Goal: Information Seeking & Learning: Learn about a topic

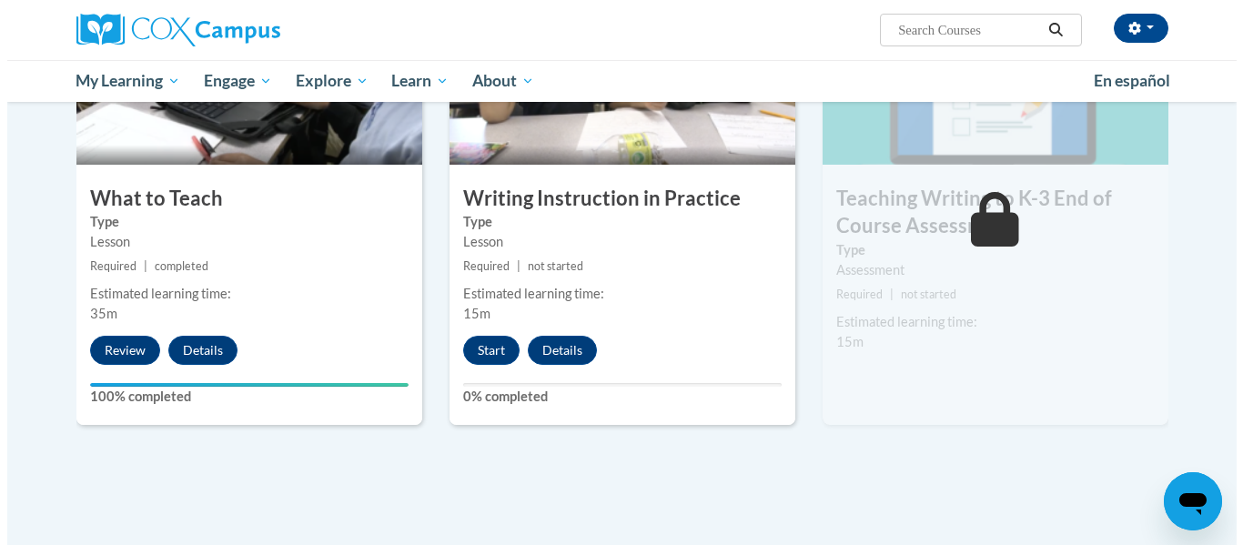
scroll to position [968, 0]
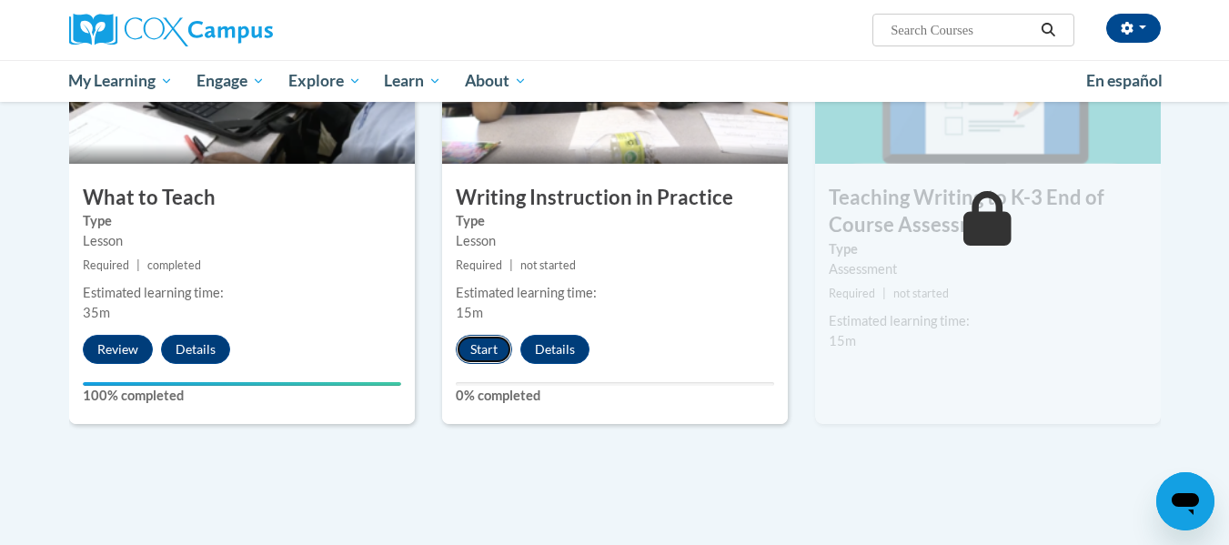
click at [486, 349] on button "Start" at bounding box center [484, 349] width 56 height 29
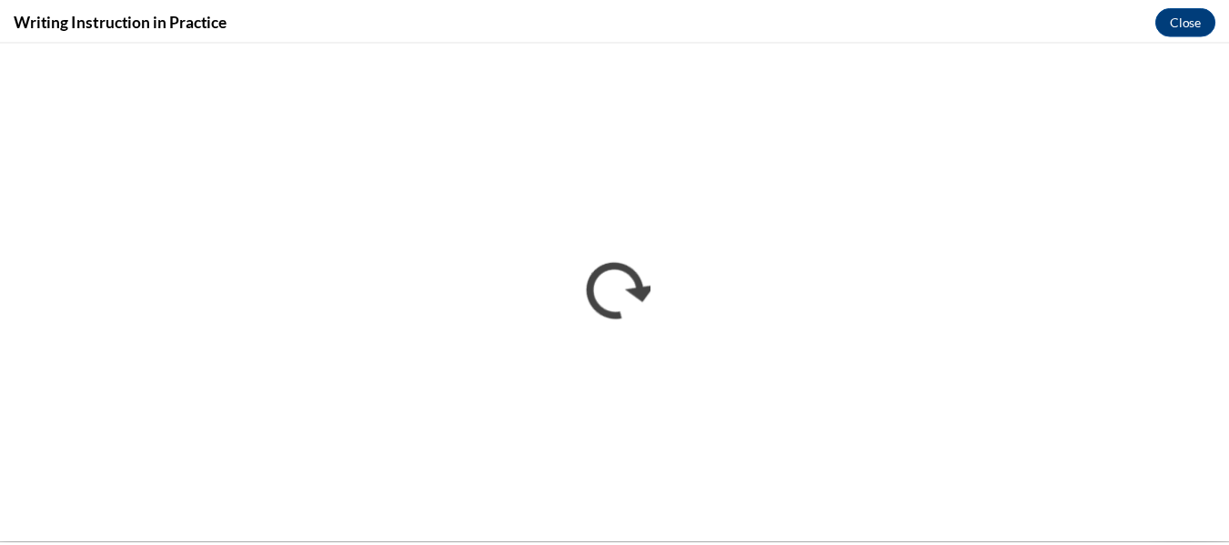
scroll to position [0, 0]
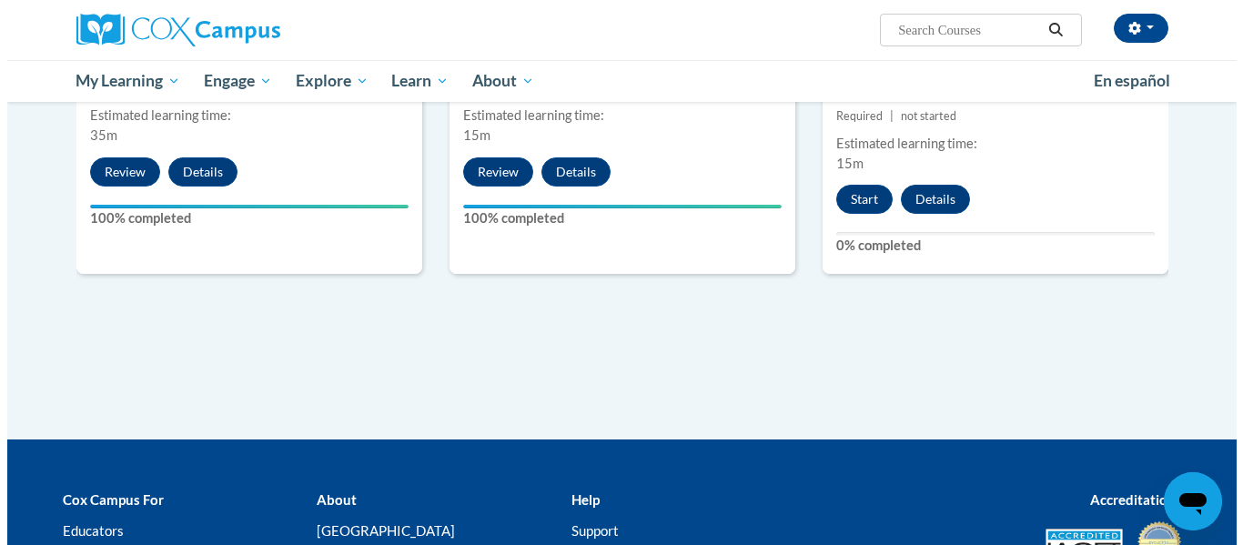
scroll to position [1147, 0]
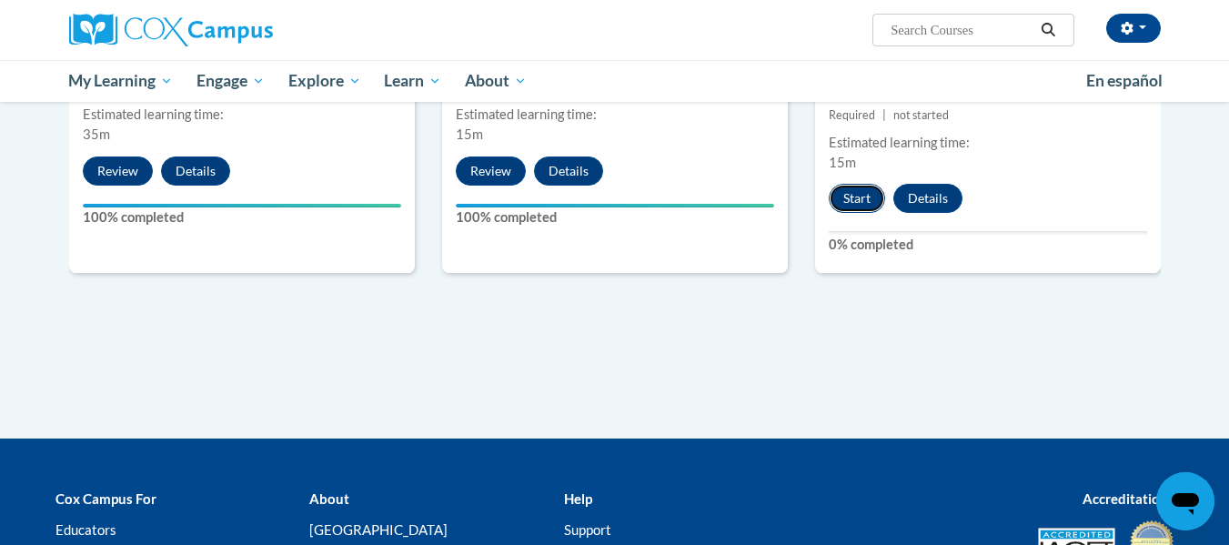
click at [867, 193] on button "Start" at bounding box center [857, 198] width 56 height 29
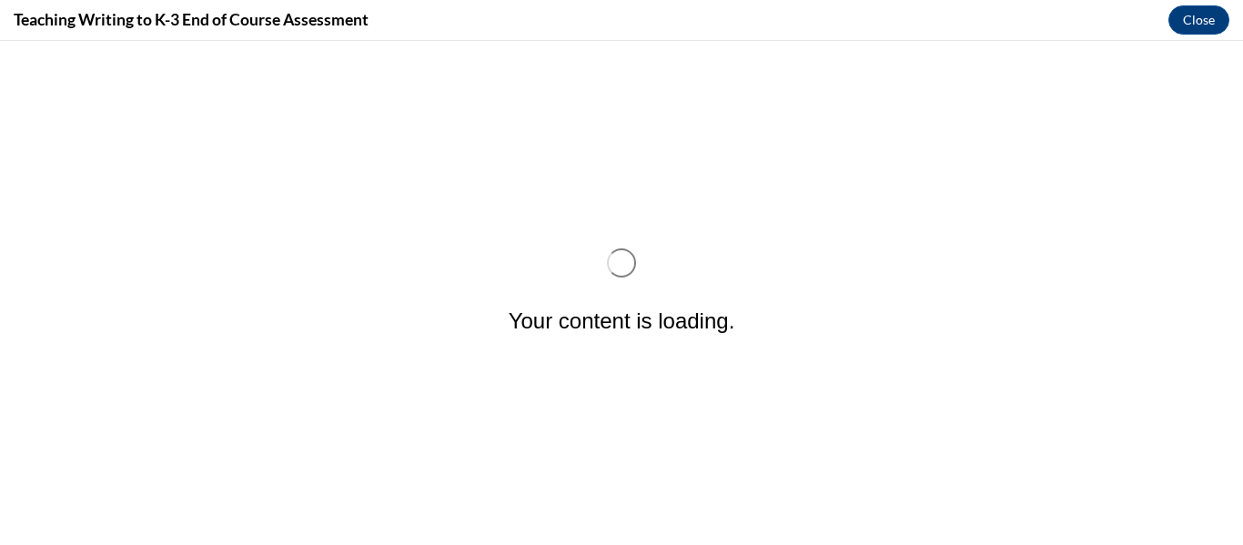
scroll to position [0, 0]
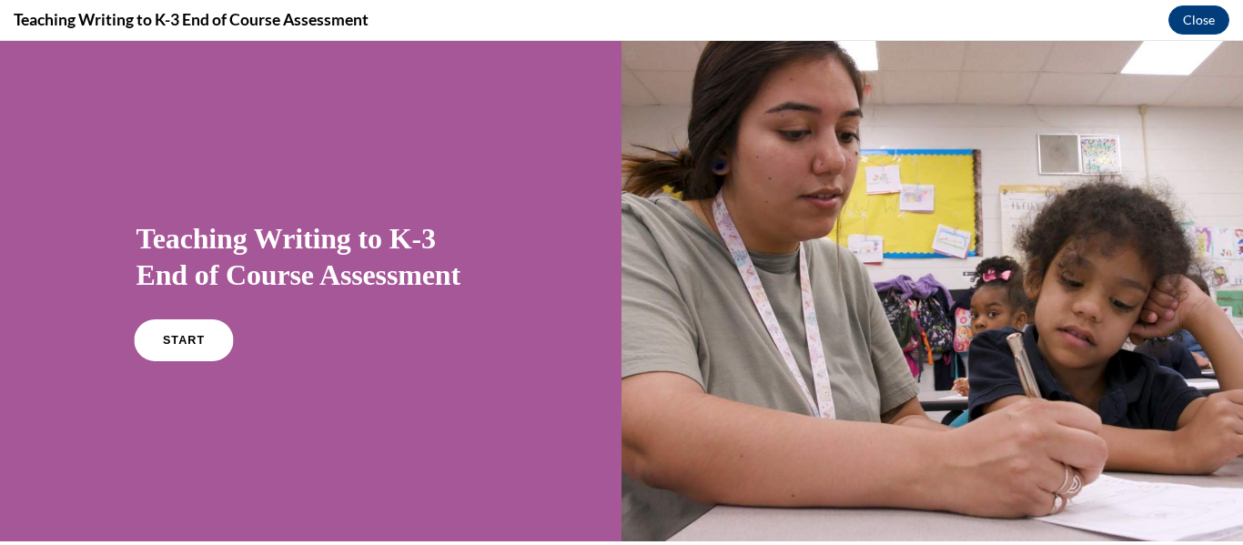
click at [197, 331] on link "START" at bounding box center [183, 340] width 99 height 42
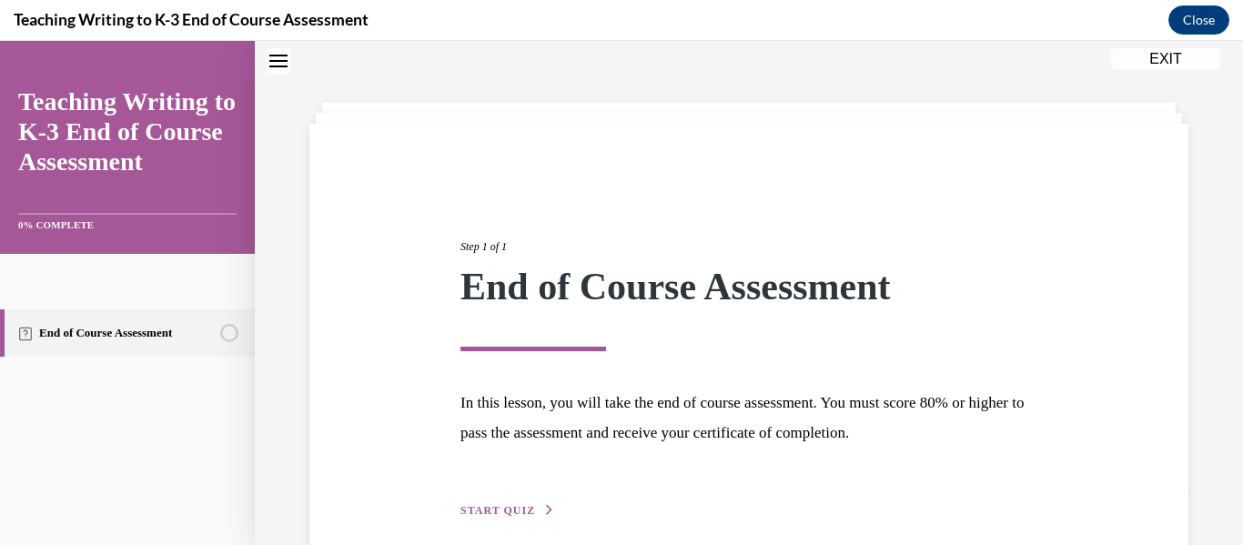
scroll to position [141, 0]
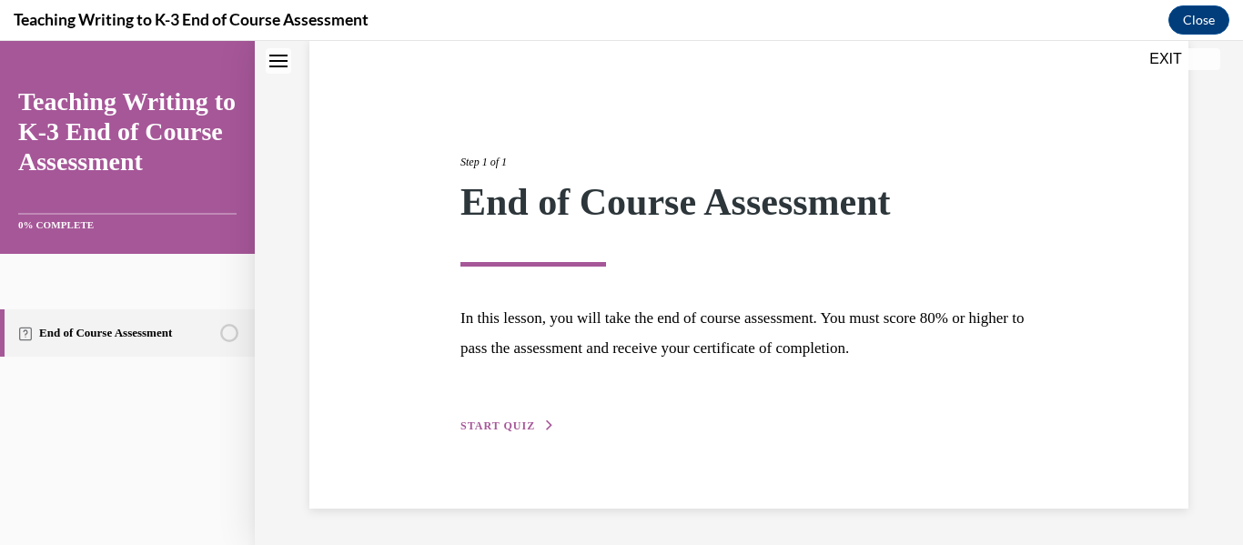
click at [517, 422] on span "START QUIZ" at bounding box center [497, 425] width 75 height 13
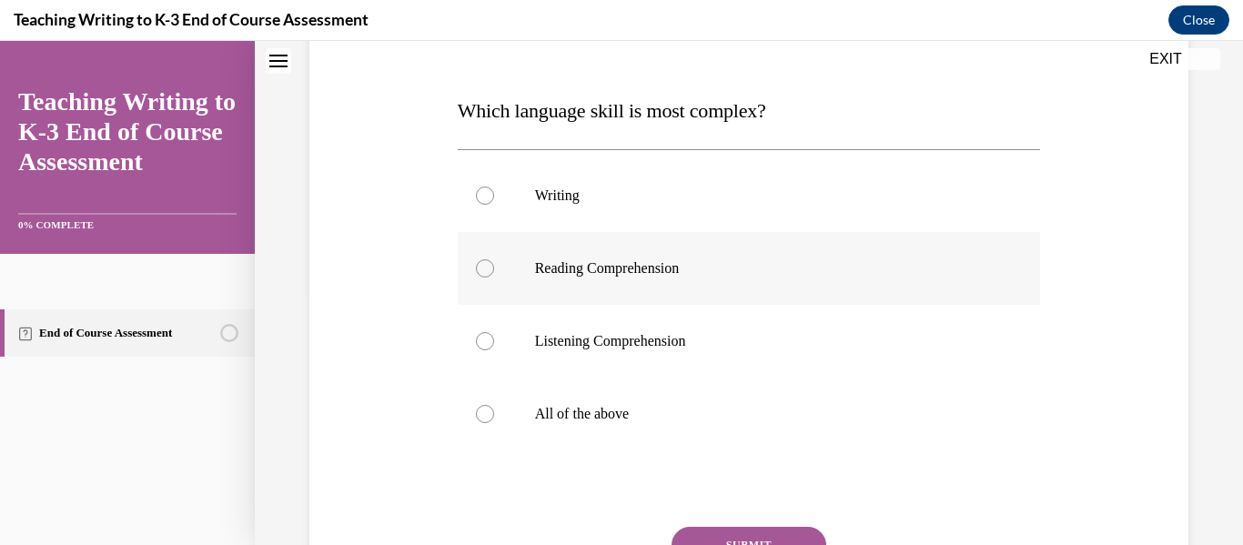
scroll to position [257, 0]
click at [715, 202] on p "Writing" at bounding box center [765, 195] width 460 height 18
click at [494, 202] on input "Writing" at bounding box center [485, 195] width 18 height 18
radio input "true"
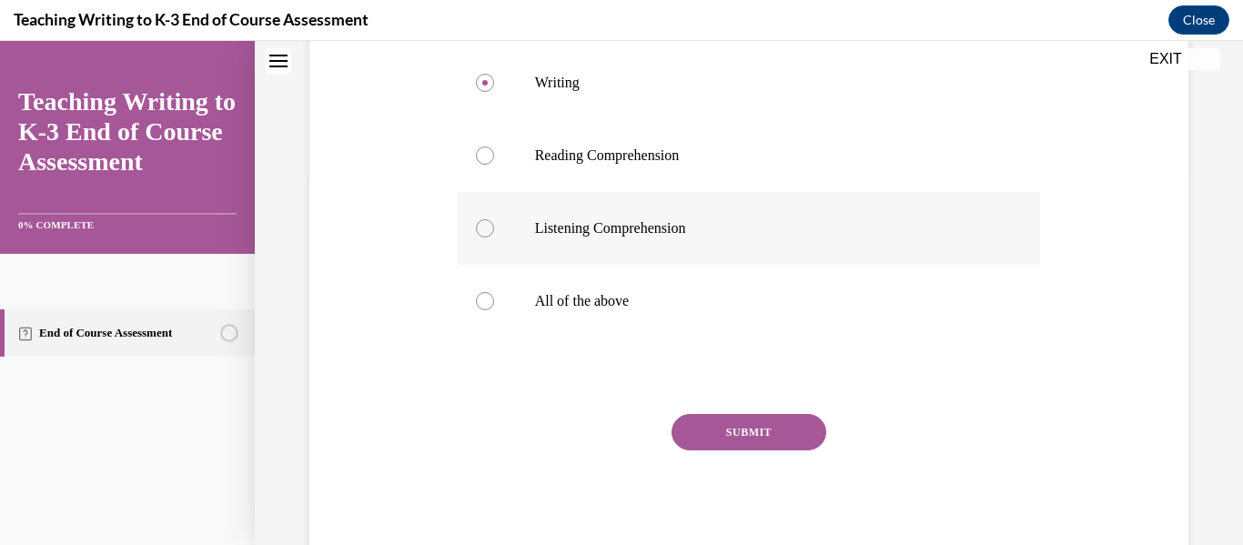
scroll to position [368, 0]
click at [747, 430] on button "SUBMIT" at bounding box center [749, 433] width 155 height 36
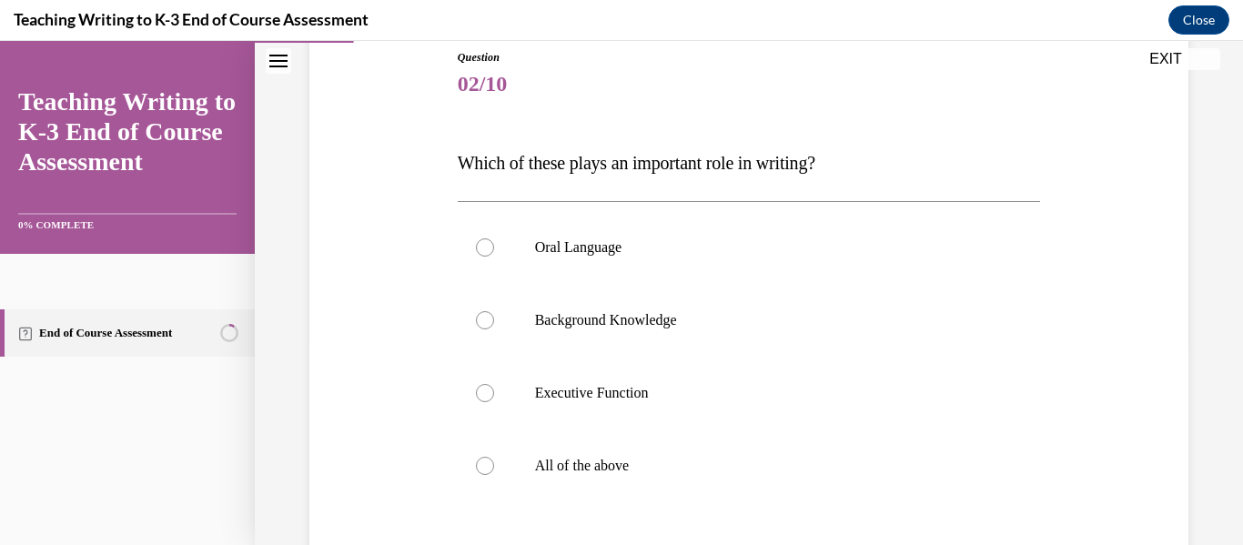
scroll to position [233, 0]
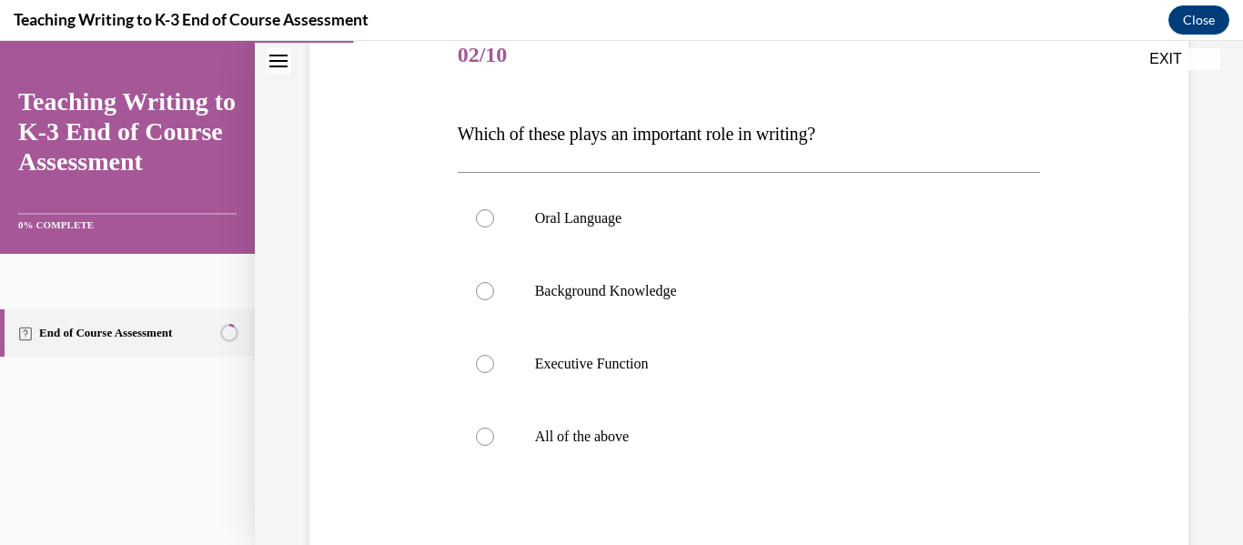
click at [747, 430] on p "All of the above" at bounding box center [765, 437] width 460 height 18
click at [494, 430] on input "All of the above" at bounding box center [485, 437] width 18 height 18
radio input "true"
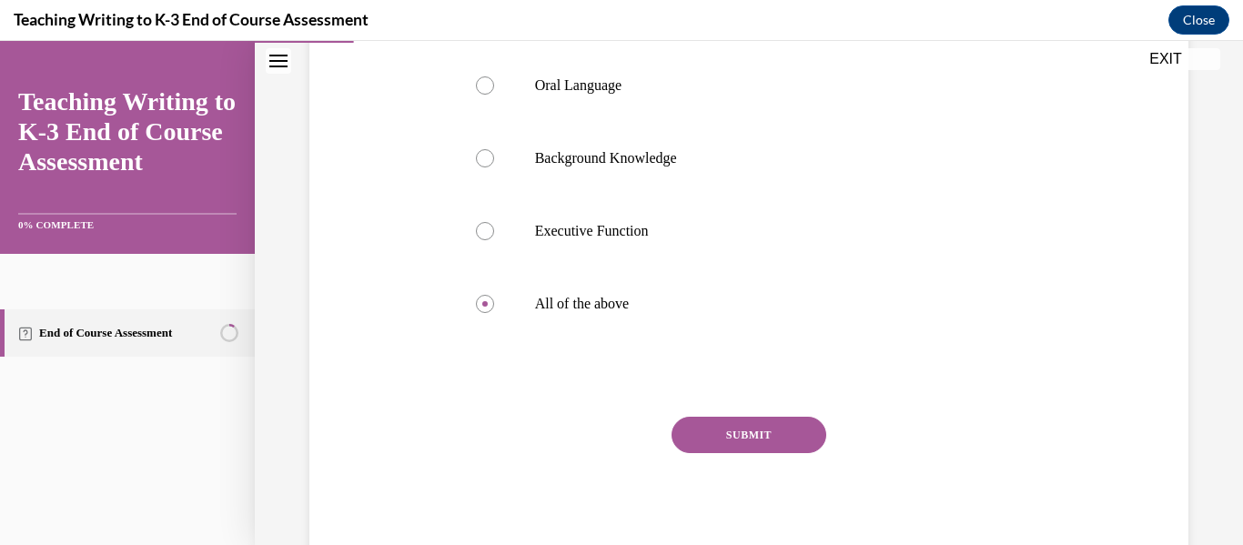
click at [747, 430] on button "SUBMIT" at bounding box center [749, 435] width 155 height 36
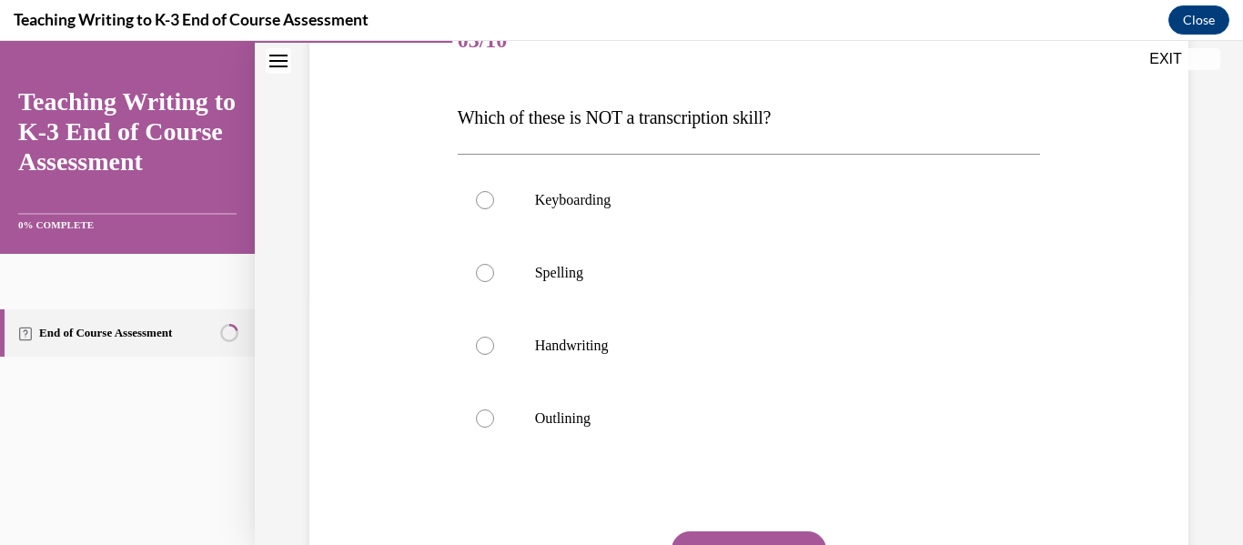
scroll to position [247, 0]
click at [521, 409] on label "Outlining" at bounding box center [749, 419] width 583 height 73
click at [494, 410] on input "Outlining" at bounding box center [485, 419] width 18 height 18
radio input "true"
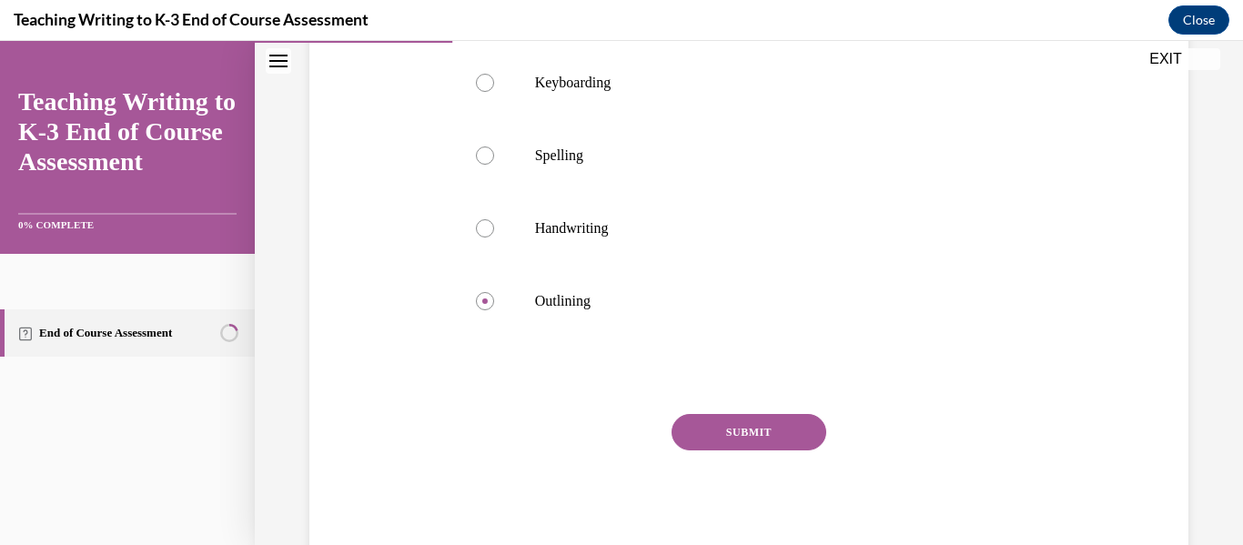
click at [797, 426] on button "SUBMIT" at bounding box center [749, 432] width 155 height 36
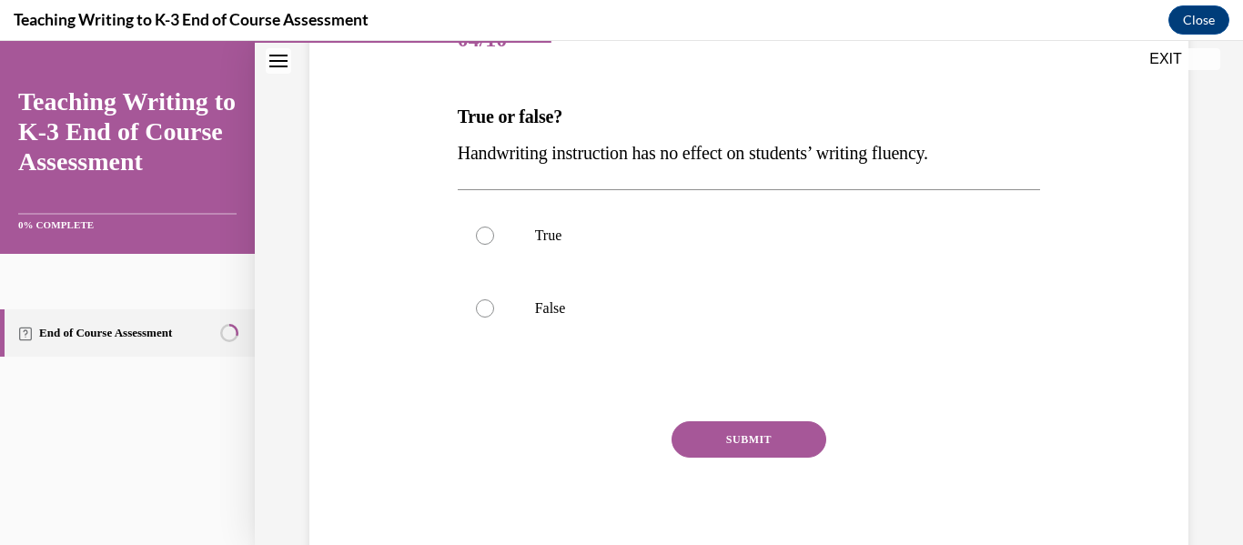
scroll to position [249, 0]
click at [735, 297] on label "False" at bounding box center [749, 307] width 583 height 73
click at [494, 298] on input "False" at bounding box center [485, 307] width 18 height 18
radio input "true"
click at [777, 444] on button "SUBMIT" at bounding box center [749, 438] width 155 height 36
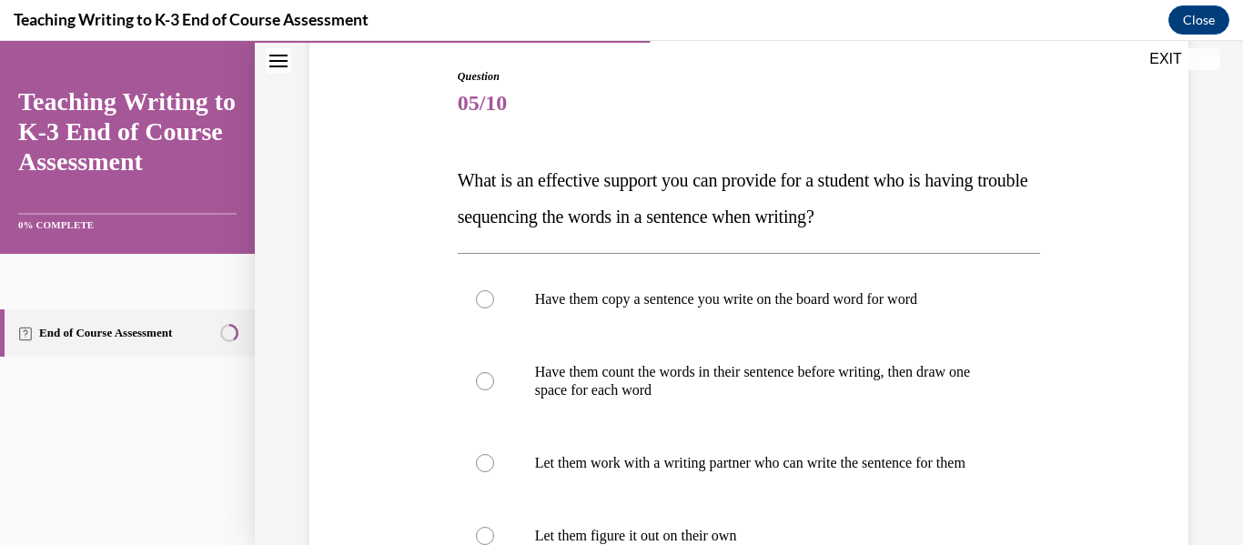
scroll to position [177, 0]
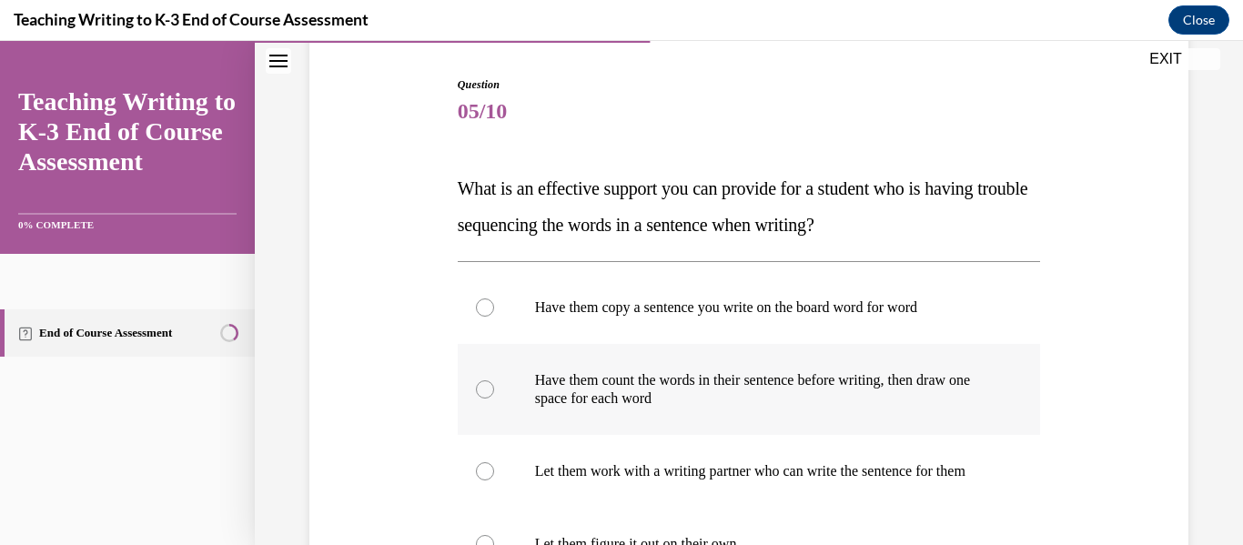
click at [759, 383] on p "Have them count the words in their sentence before writing, then draw one space…" at bounding box center [765, 389] width 460 height 36
click at [494, 383] on input "Have them count the words in their sentence before writing, then draw one space…" at bounding box center [485, 389] width 18 height 18
radio input "true"
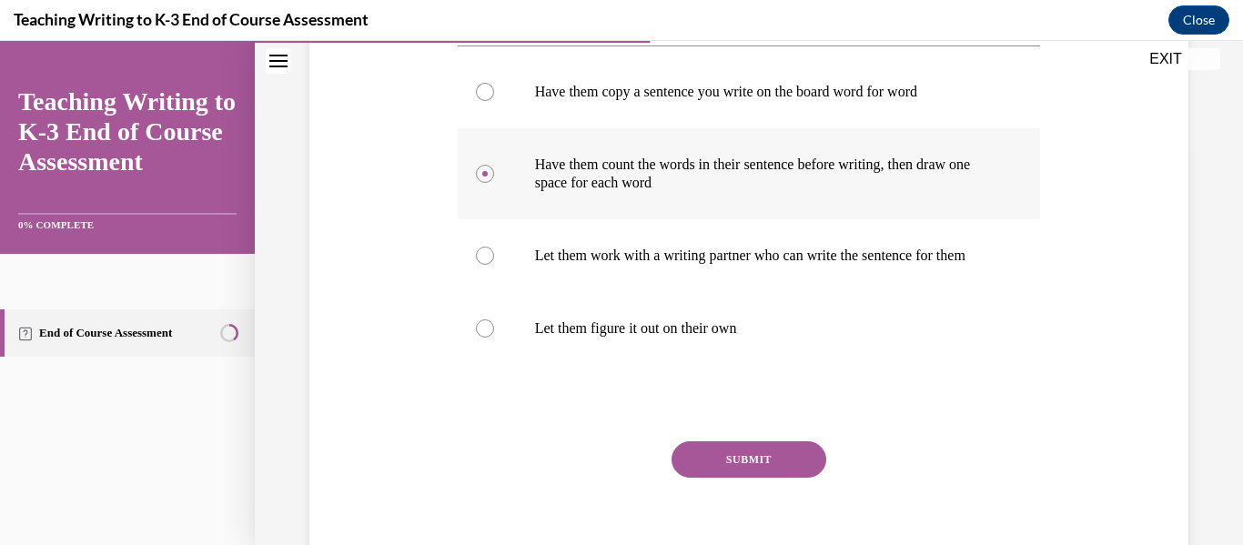
scroll to position [393, 0]
click at [764, 476] on button "SUBMIT" at bounding box center [749, 458] width 155 height 36
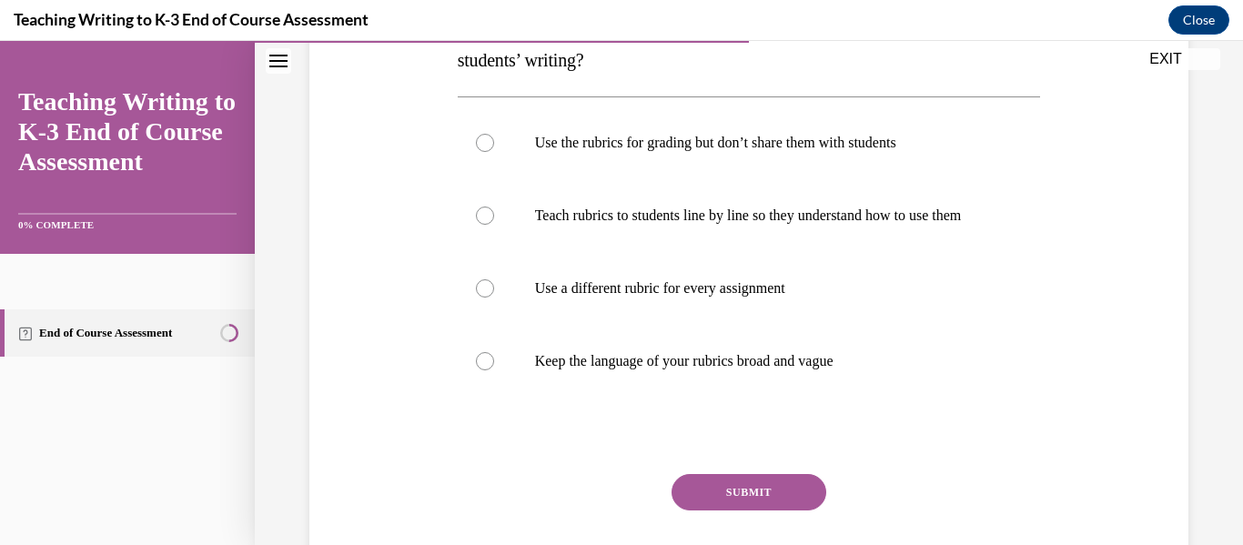
scroll to position [342, 0]
click at [807, 369] on p "Keep the language of your rubrics broad and vague" at bounding box center [765, 360] width 460 height 18
click at [494, 369] on input "Keep the language of your rubrics broad and vague" at bounding box center [485, 360] width 18 height 18
radio input "true"
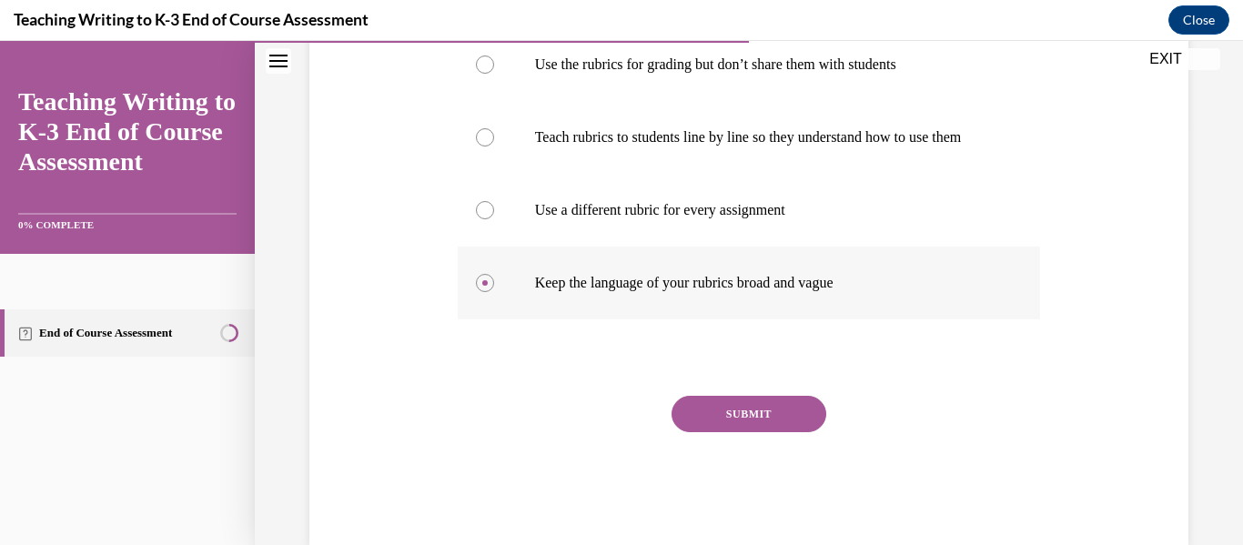
scroll to position [419, 0]
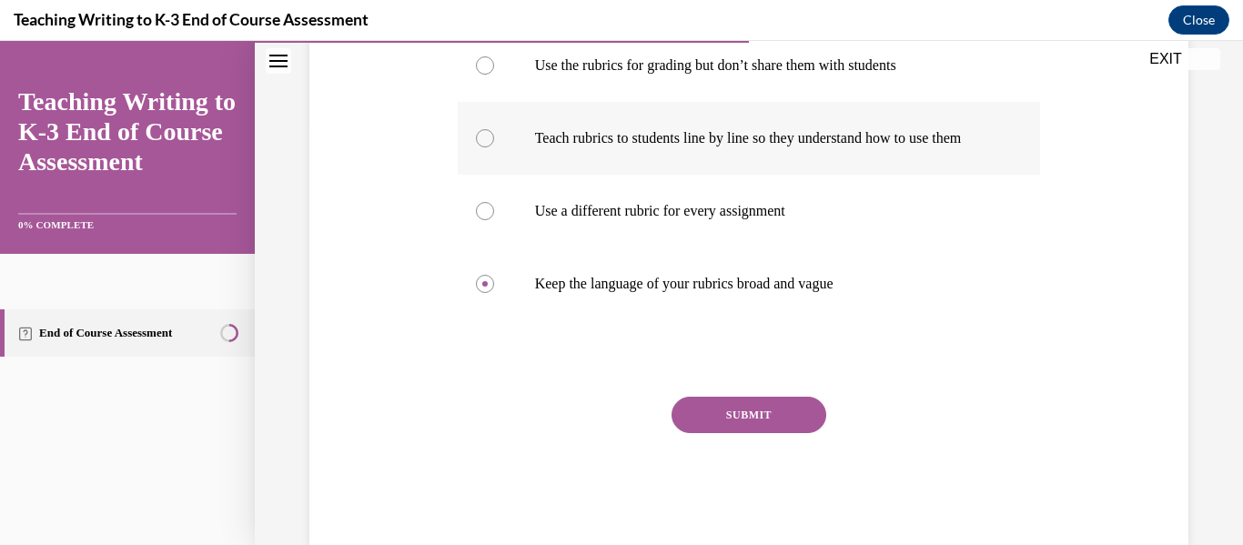
click at [747, 169] on label "Teach rubrics to students line by line so they understand how to use them" at bounding box center [749, 138] width 583 height 73
click at [494, 147] on input "Teach rubrics to students line by line so they understand how to use them" at bounding box center [485, 138] width 18 height 18
radio input "true"
click at [760, 433] on button "SUBMIT" at bounding box center [749, 415] width 155 height 36
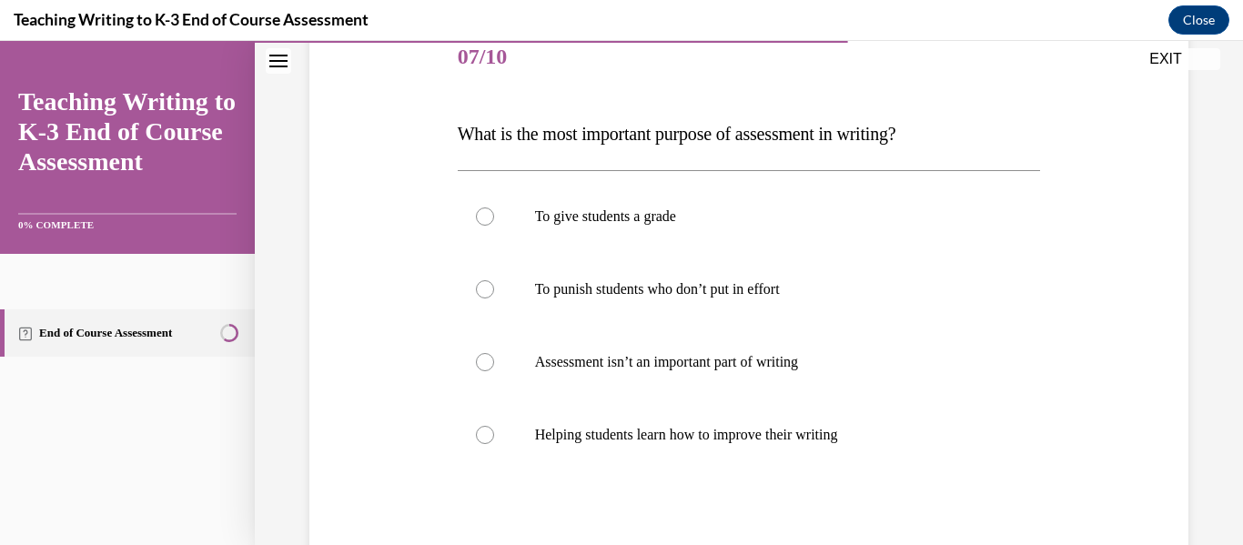
scroll to position [232, 0]
click at [760, 436] on p "Helping students learn how to improve their writing" at bounding box center [765, 434] width 460 height 18
click at [494, 436] on input "Helping students learn how to improve their writing" at bounding box center [485, 434] width 18 height 18
radio input "true"
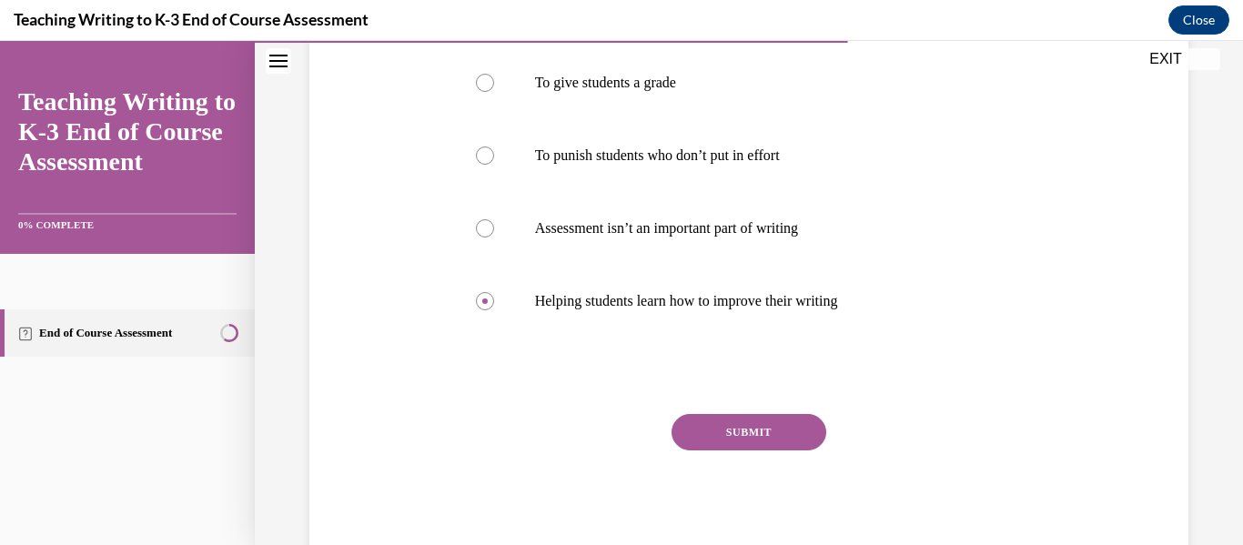
click at [760, 436] on button "SUBMIT" at bounding box center [749, 432] width 155 height 36
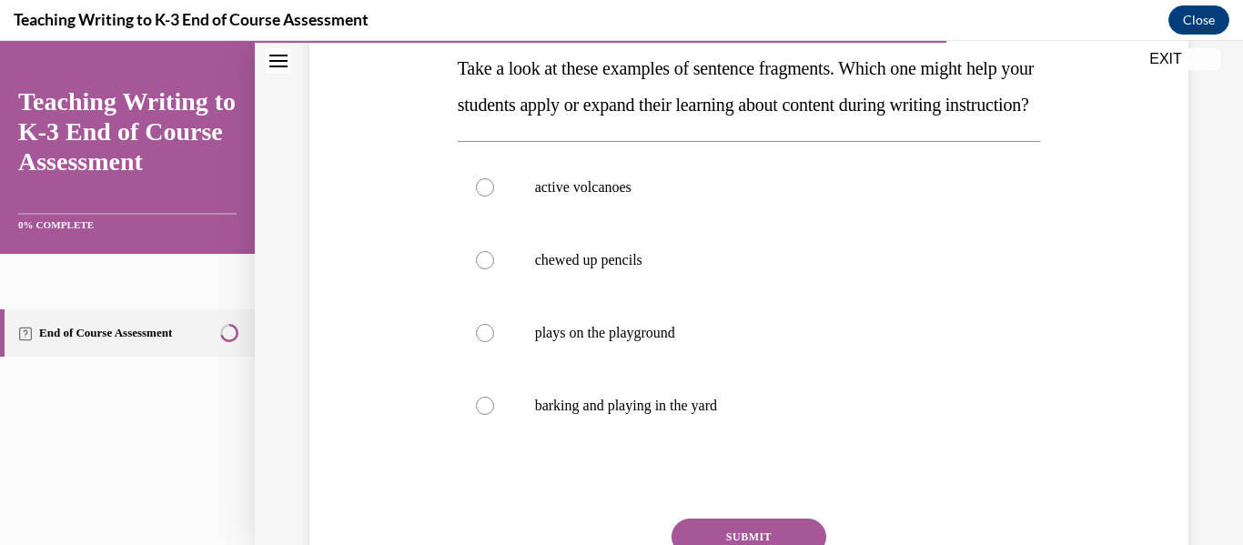
scroll to position [298, 0]
click at [661, 196] on p "active volcanoes" at bounding box center [765, 186] width 460 height 18
click at [494, 196] on input "active volcanoes" at bounding box center [485, 186] width 18 height 18
radio input "true"
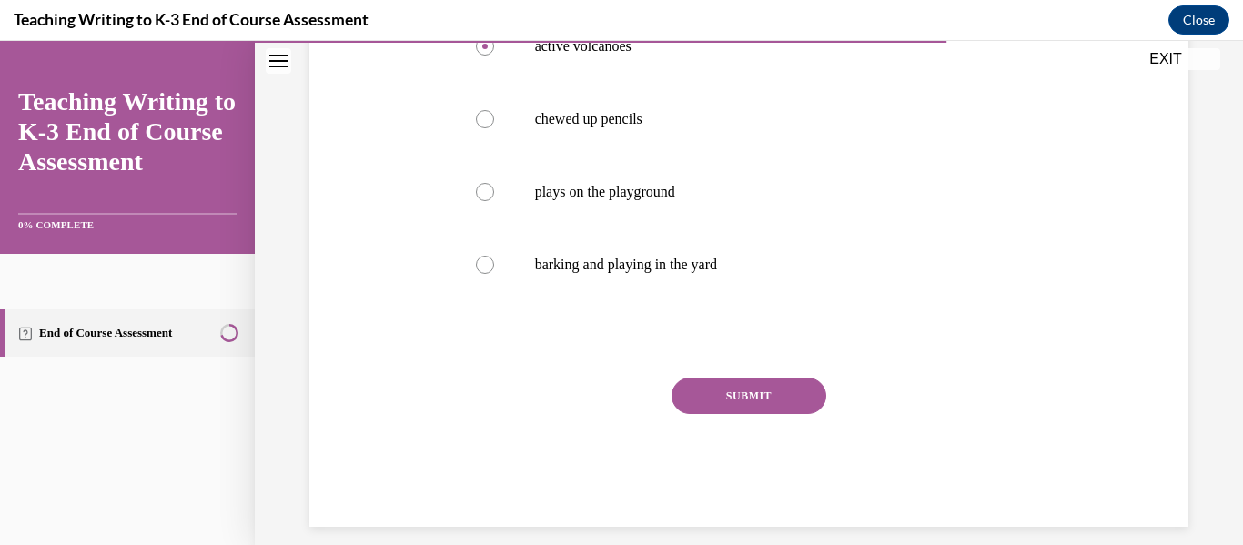
click at [743, 414] on button "SUBMIT" at bounding box center [749, 396] width 155 height 36
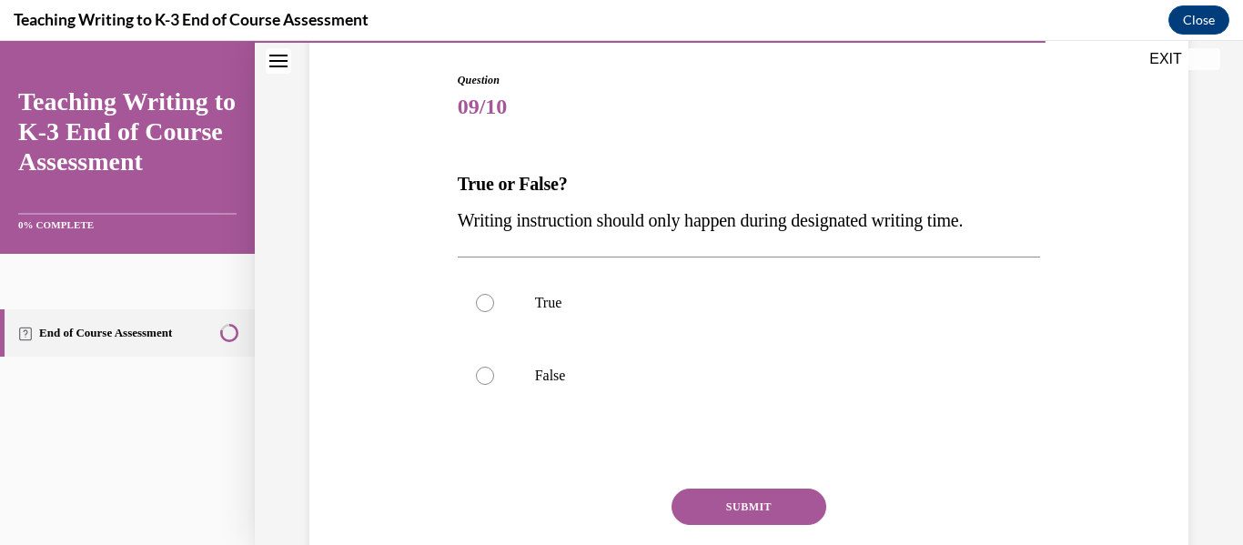
scroll to position [196, 0]
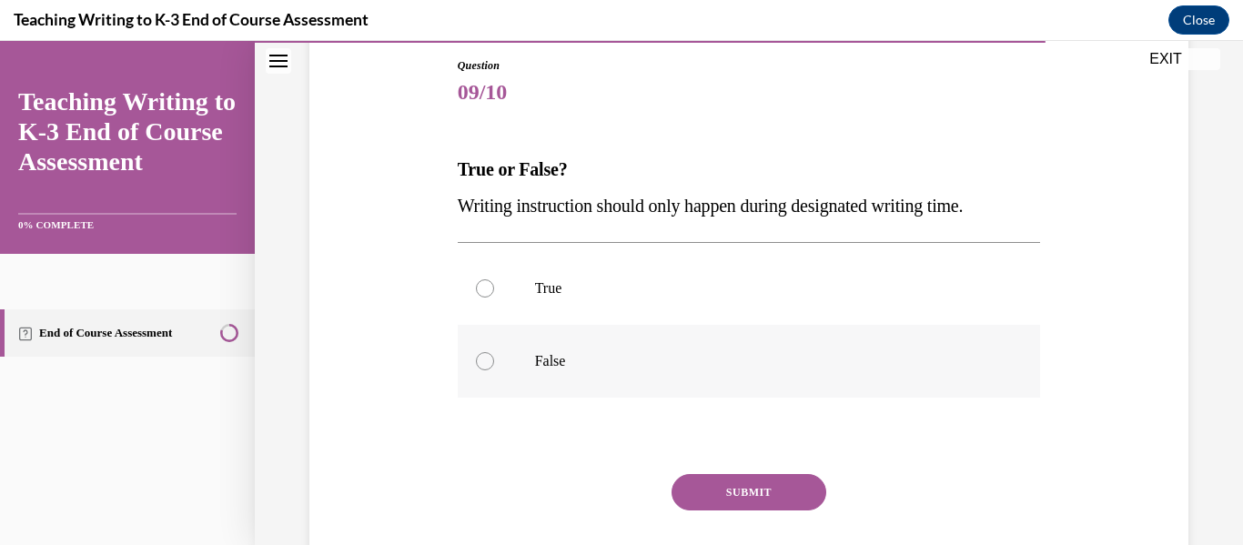
click at [831, 349] on label "False" at bounding box center [749, 361] width 583 height 73
click at [494, 352] on input "False" at bounding box center [485, 361] width 18 height 18
radio input "true"
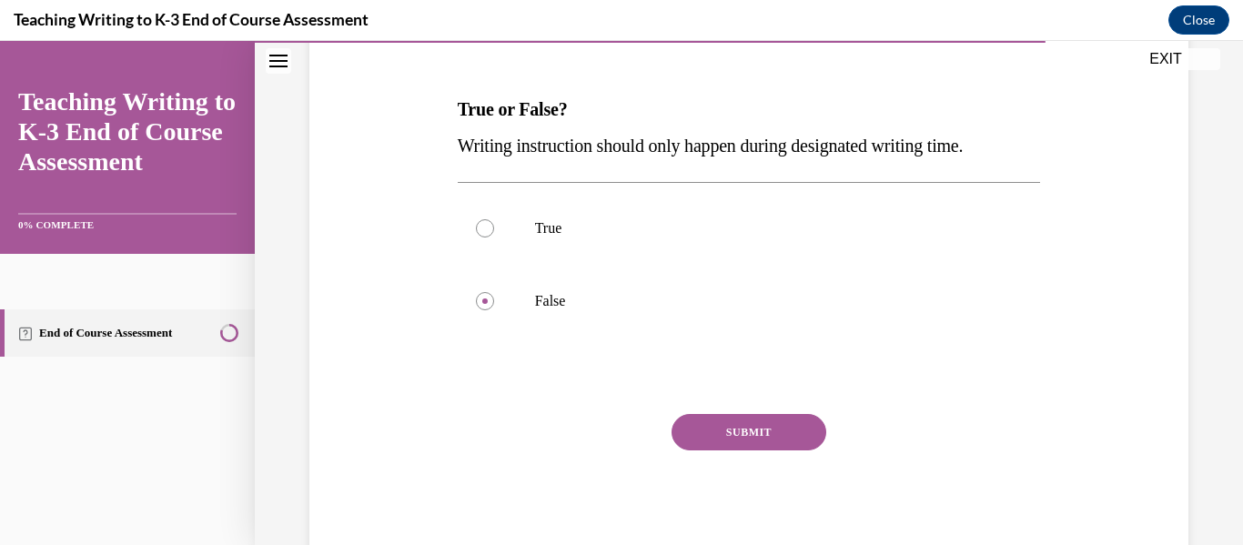
click at [774, 433] on button "SUBMIT" at bounding box center [749, 432] width 155 height 36
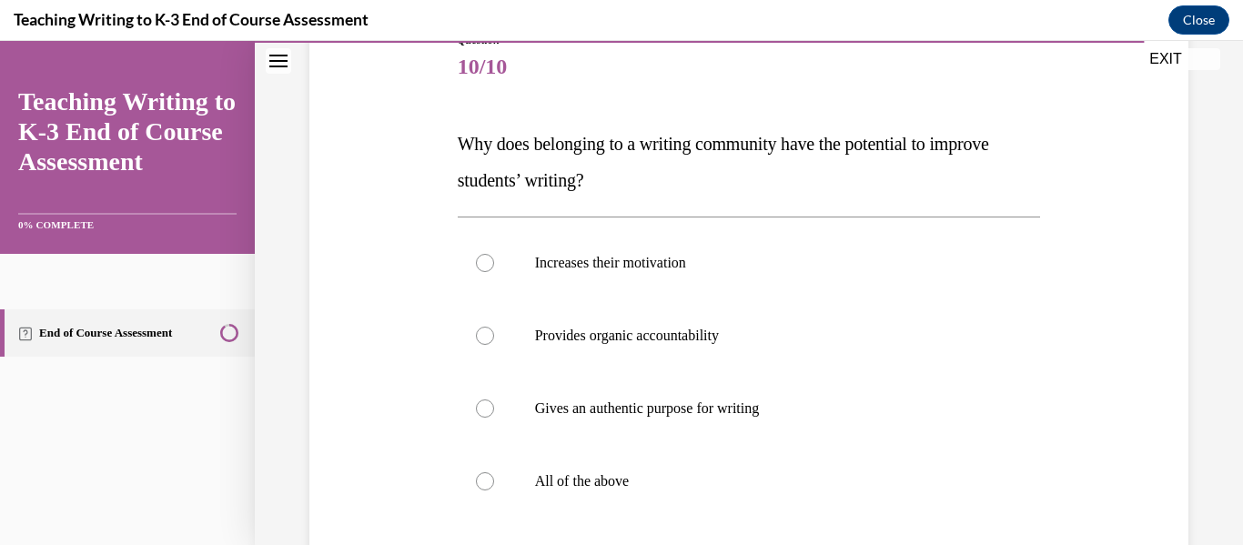
scroll to position [223, 0]
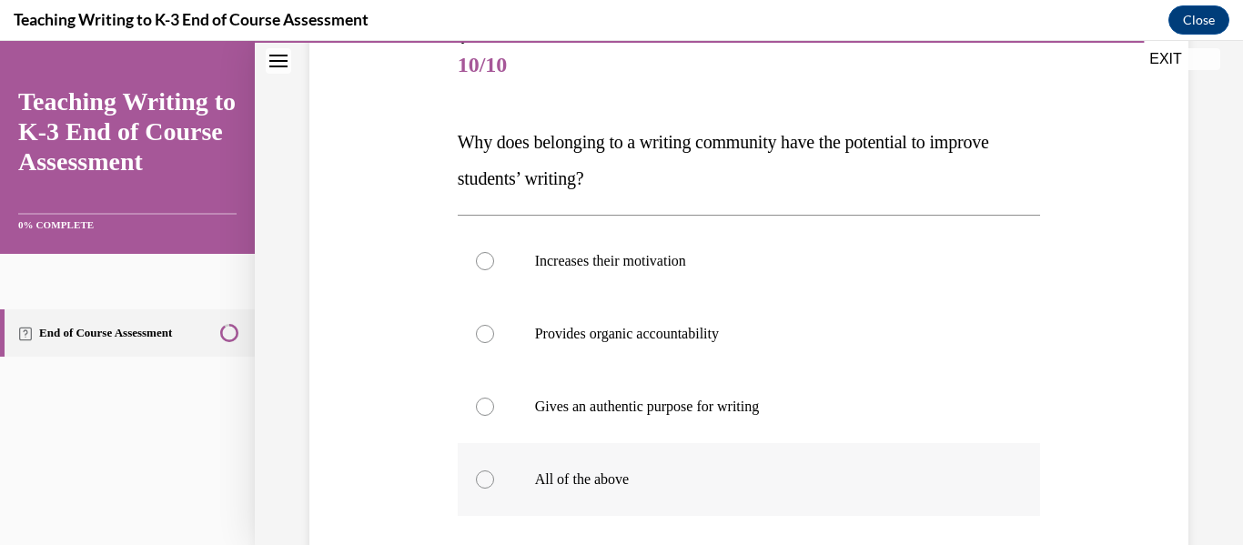
click at [617, 460] on label "All of the above" at bounding box center [749, 479] width 583 height 73
click at [494, 470] on input "All of the above" at bounding box center [485, 479] width 18 height 18
radio input "true"
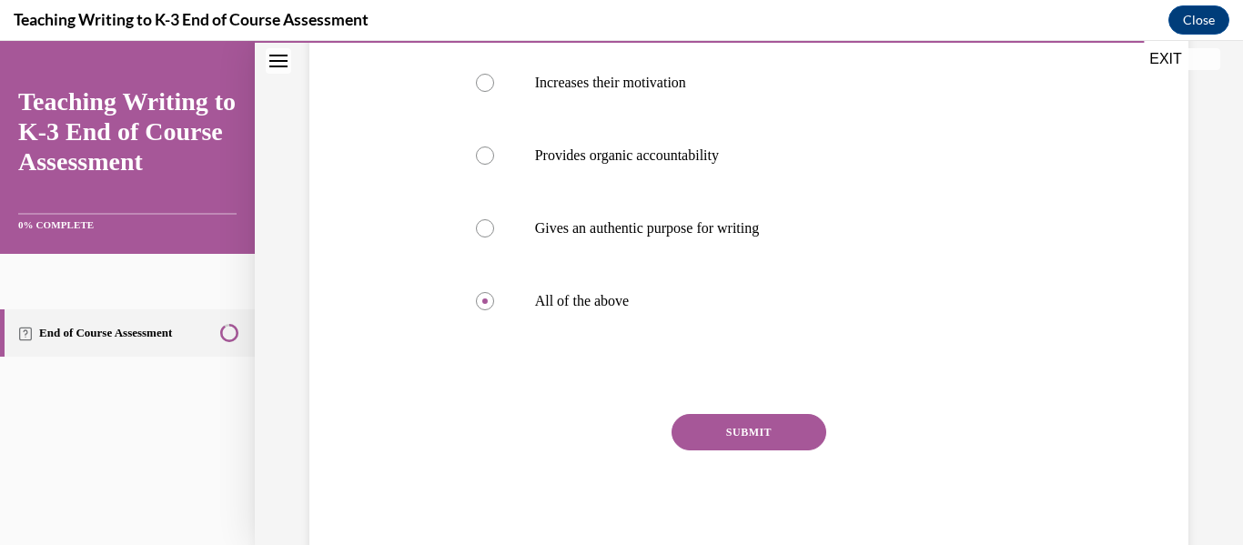
click at [779, 432] on button "SUBMIT" at bounding box center [749, 432] width 155 height 36
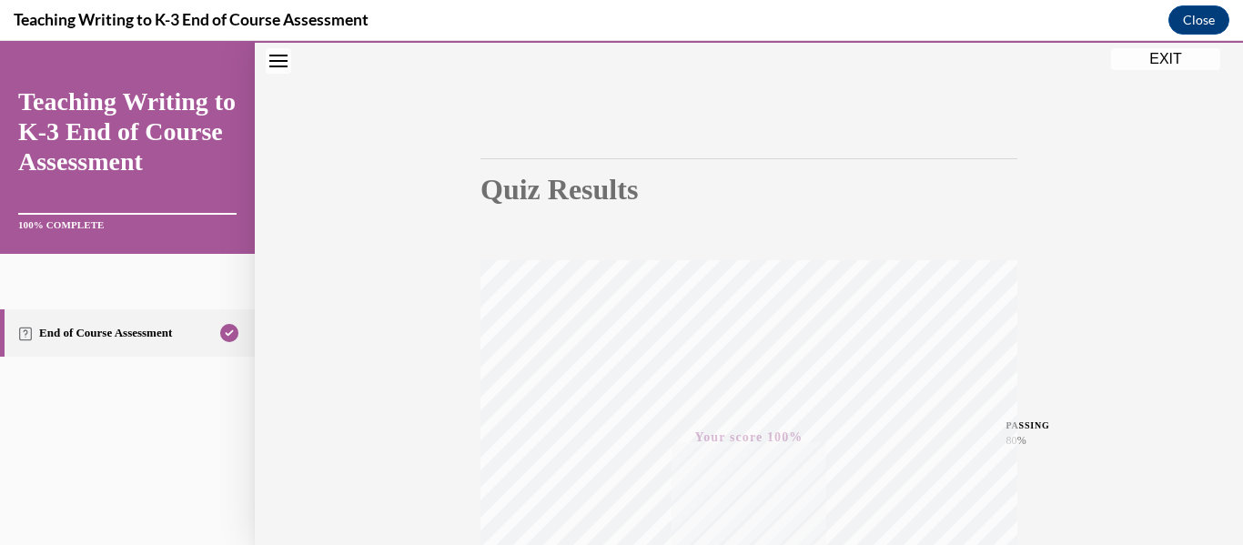
scroll to position [96, 0]
click at [1176, 55] on button "EXIT" at bounding box center [1165, 59] width 109 height 22
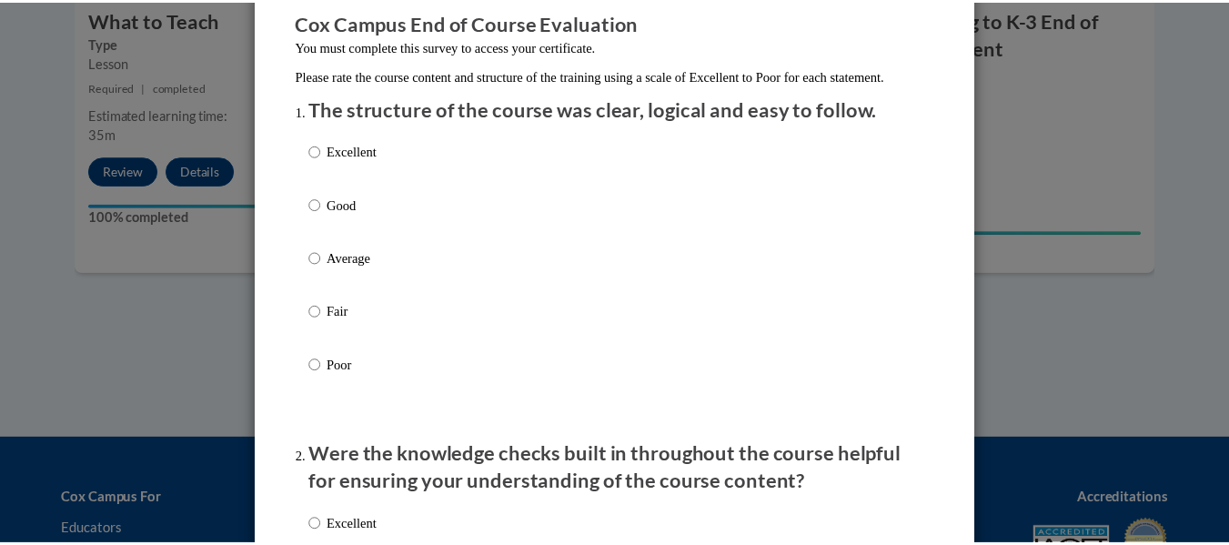
scroll to position [0, 0]
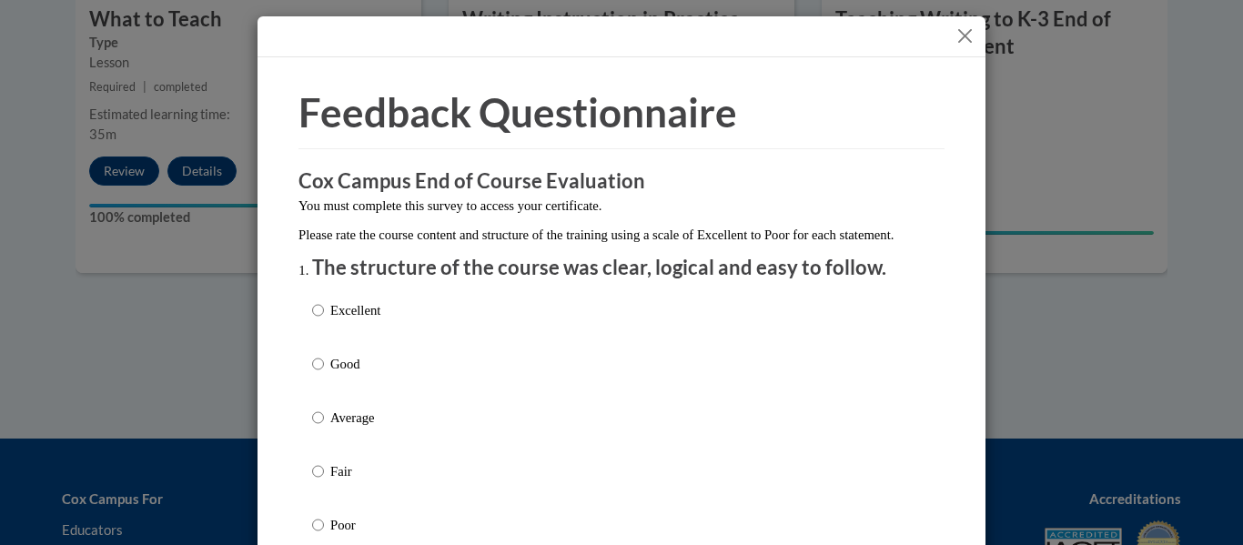
click at [963, 32] on button "Close" at bounding box center [965, 36] width 23 height 23
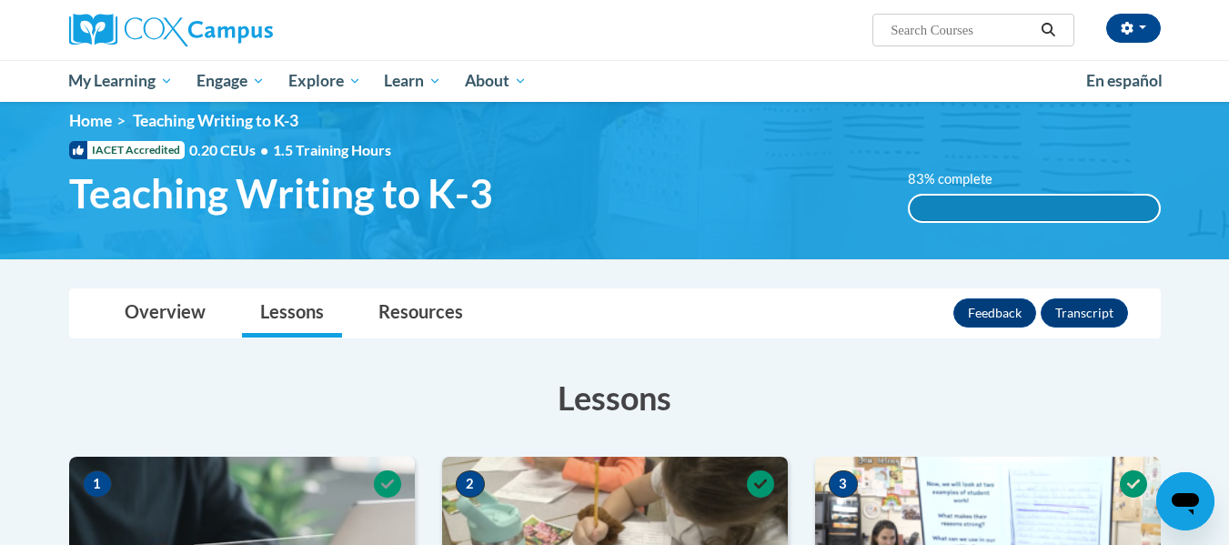
scroll to position [17, 0]
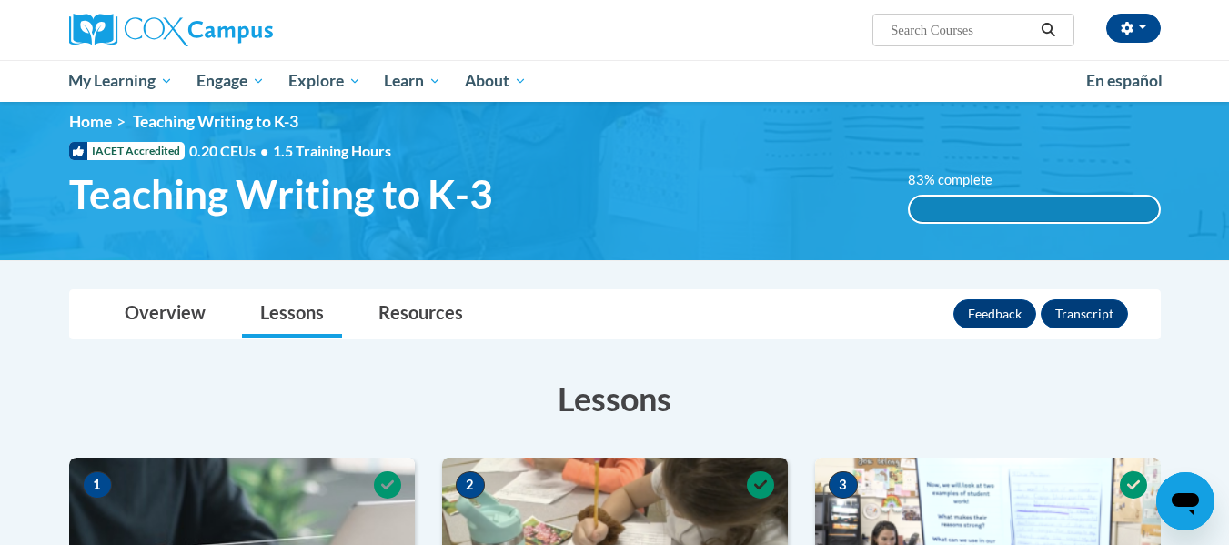
click at [925, 29] on input "Search..." at bounding box center [962, 30] width 146 height 22
type input "data driven instuction"
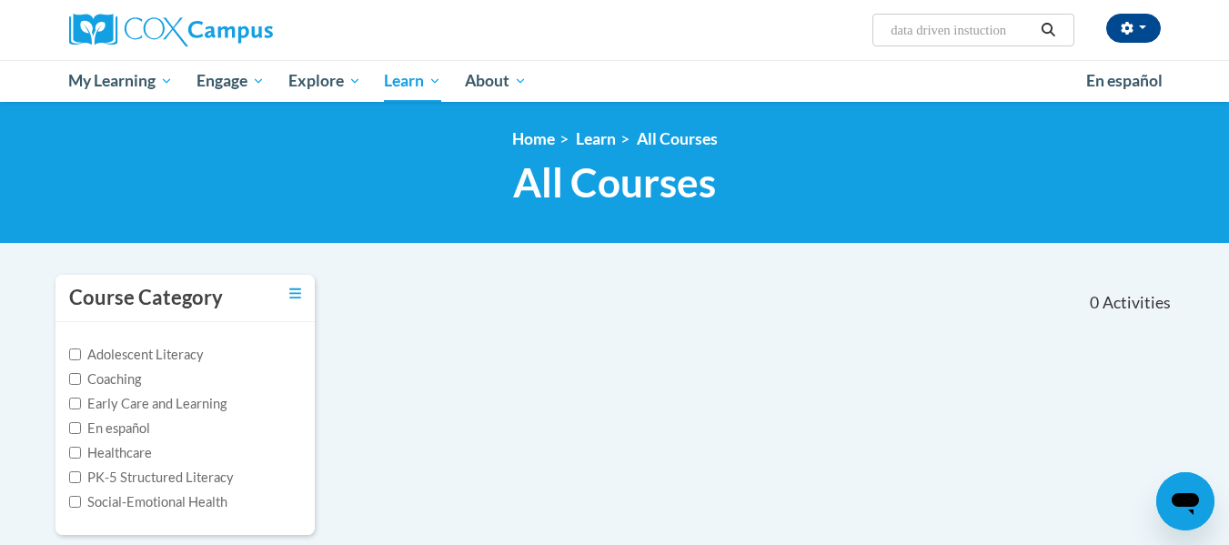
click at [980, 30] on input "data driven instuction" at bounding box center [962, 30] width 146 height 22
type input "data driven instruction"
click at [1027, 29] on input "data driven instruction" at bounding box center [962, 30] width 146 height 22
type input "data"
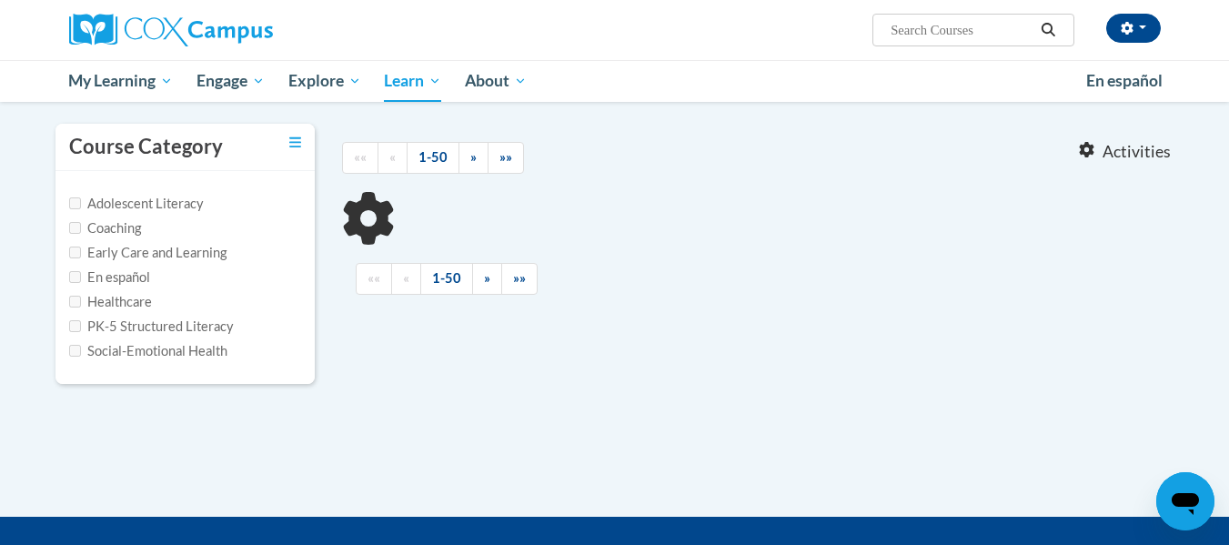
type input "data"
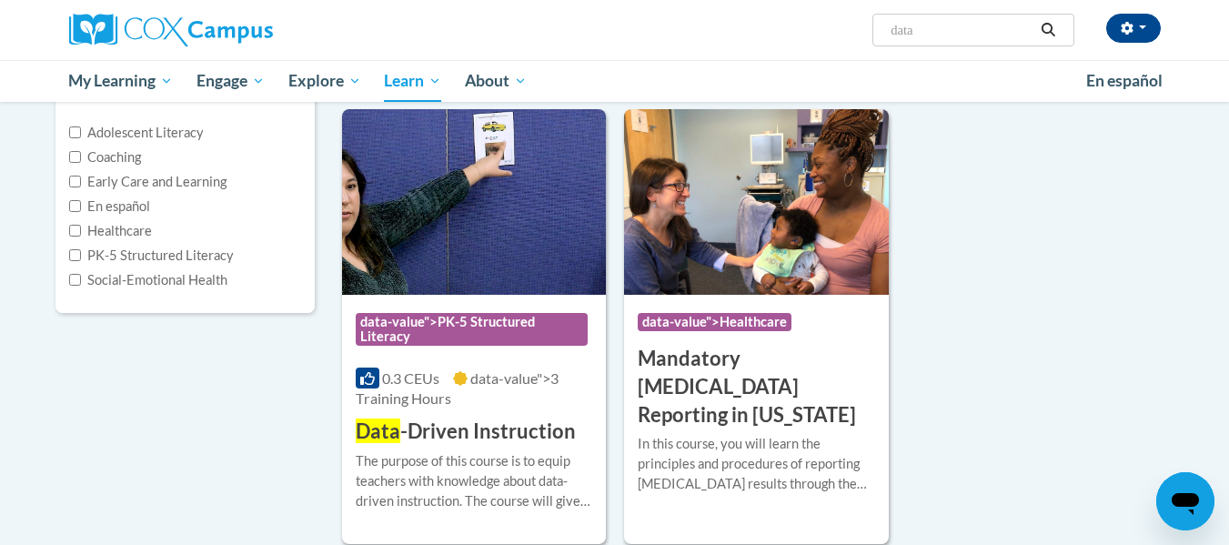
scroll to position [223, 0]
click at [493, 430] on h3 "Data -Driven Instruction" at bounding box center [466, 431] width 220 height 28
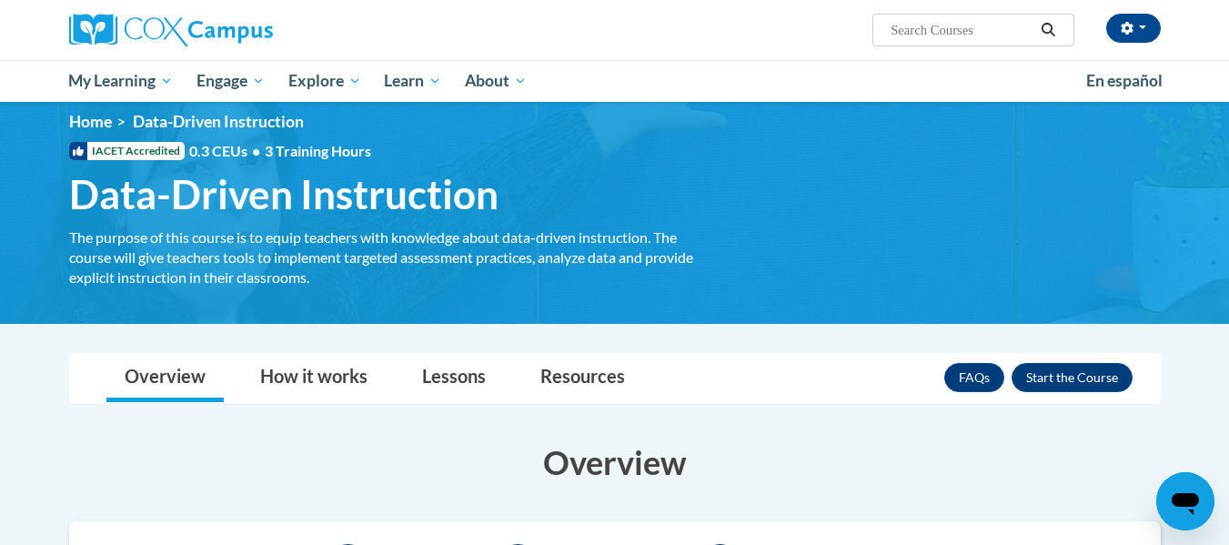
scroll to position [16, 0]
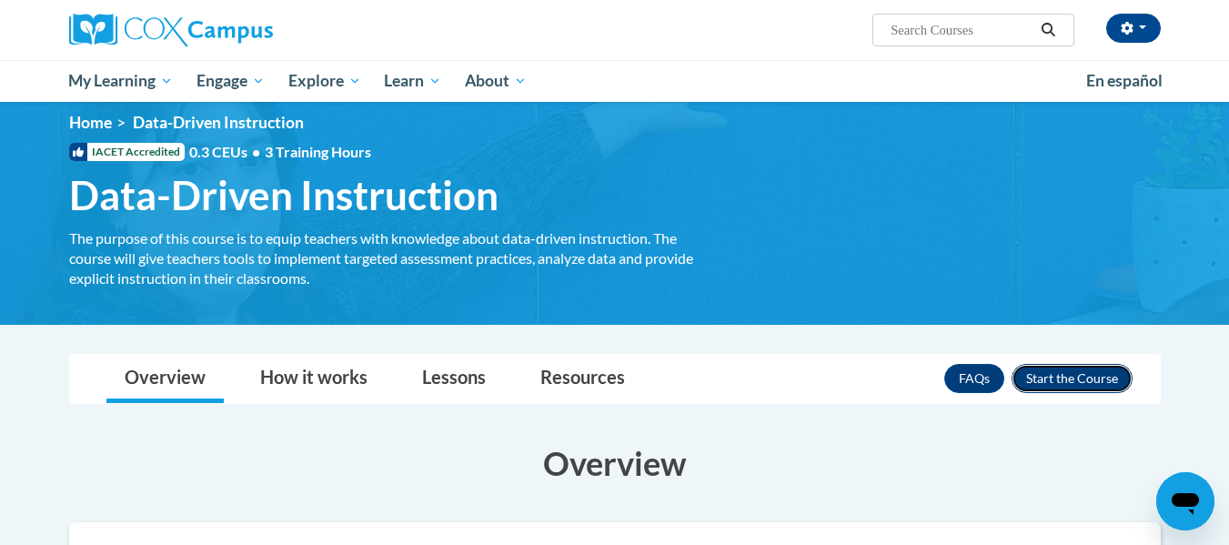
click at [1079, 375] on button "Enroll" at bounding box center [1072, 378] width 121 height 29
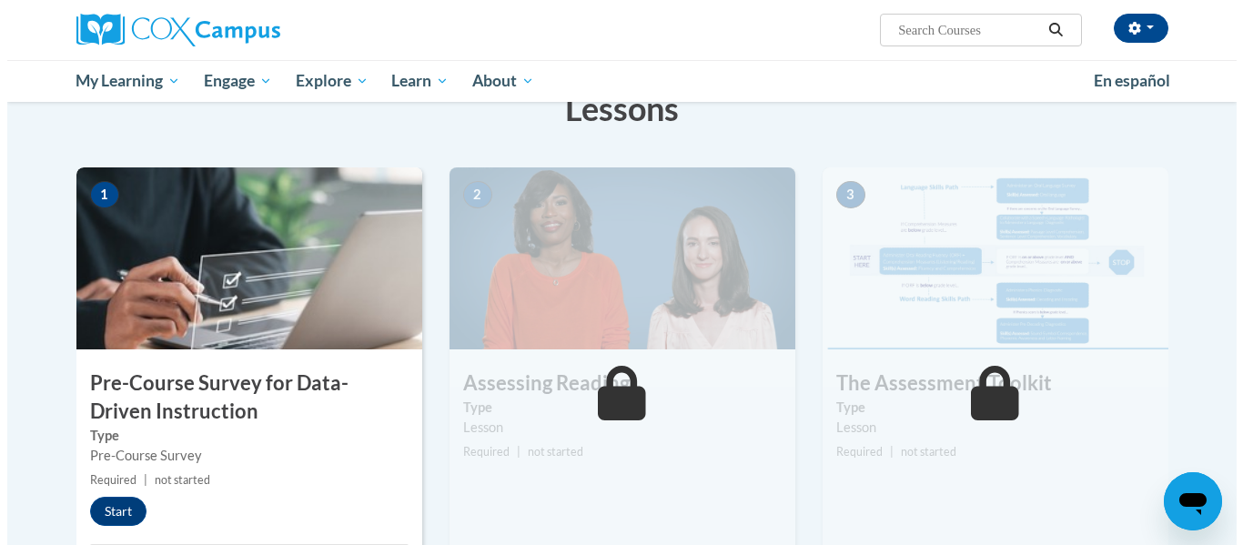
scroll to position [404, 0]
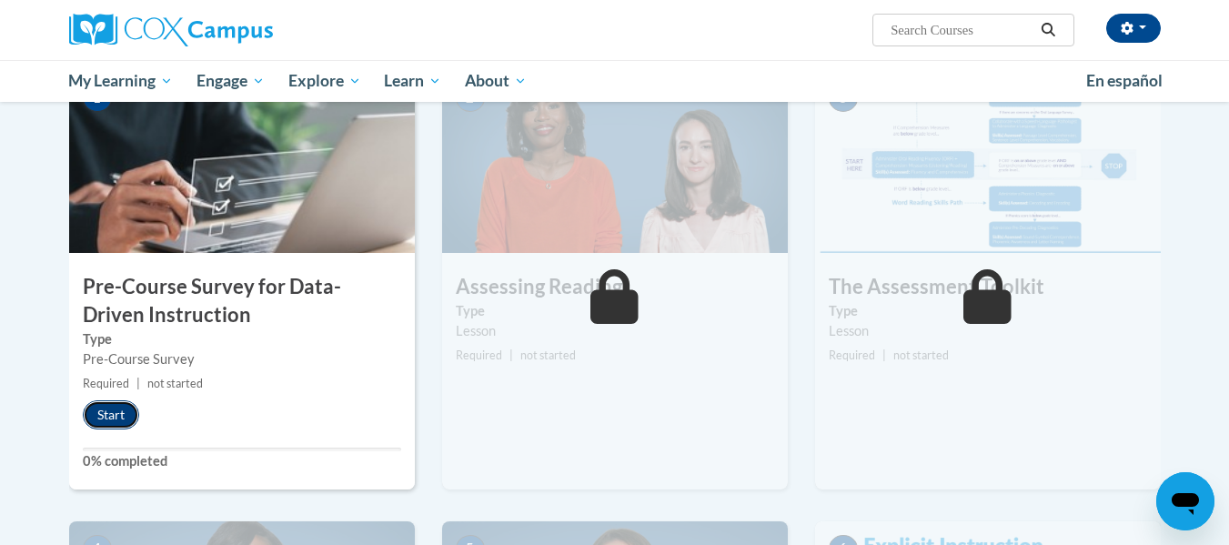
click at [111, 402] on button "Start" at bounding box center [111, 414] width 56 height 29
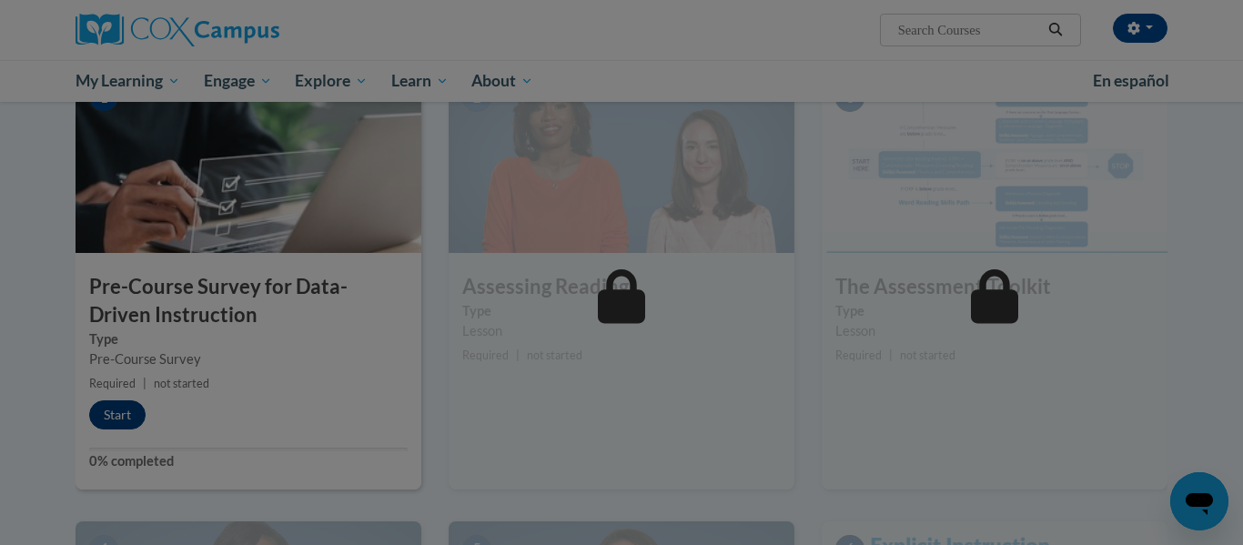
click at [111, 402] on div at bounding box center [621, 272] width 1243 height 545
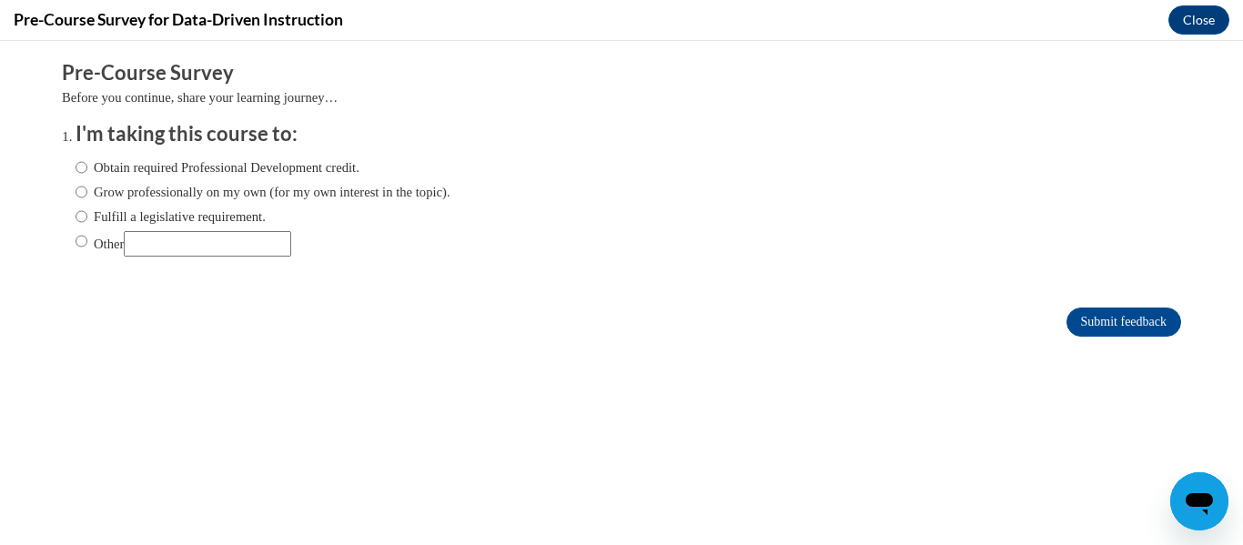
scroll to position [0, 0]
click at [76, 210] on input "Fulfill a legislative requirement." at bounding box center [82, 217] width 12 height 20
radio input "true"
click at [1103, 325] on input "Submit feedback" at bounding box center [1123, 322] width 115 height 29
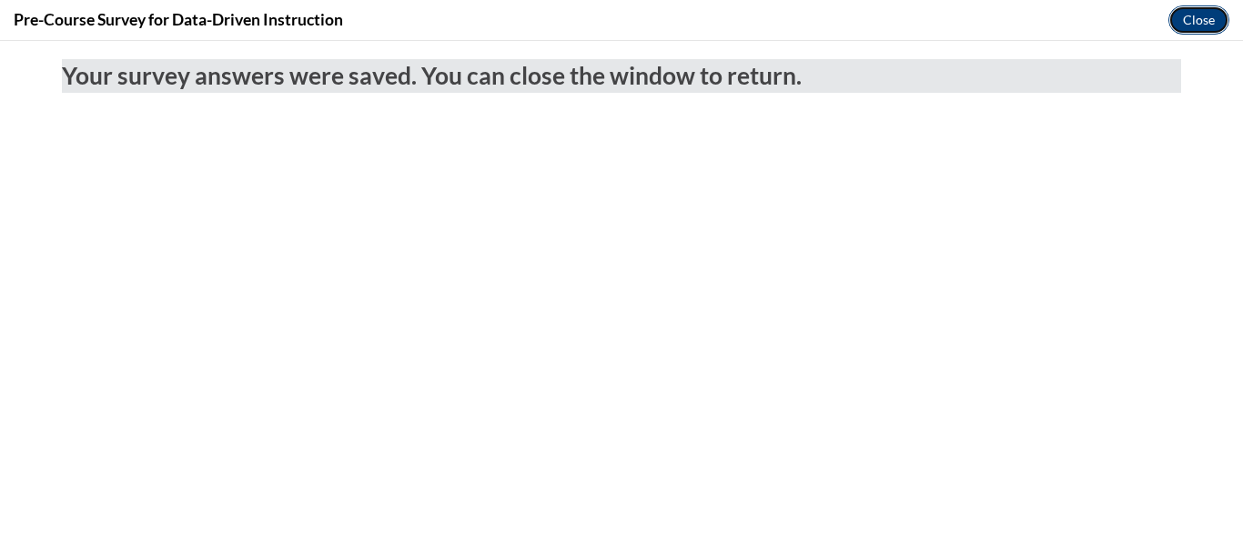
click at [1209, 14] on button "Close" at bounding box center [1198, 19] width 61 height 29
